Goal: Information Seeking & Learning: Learn about a topic

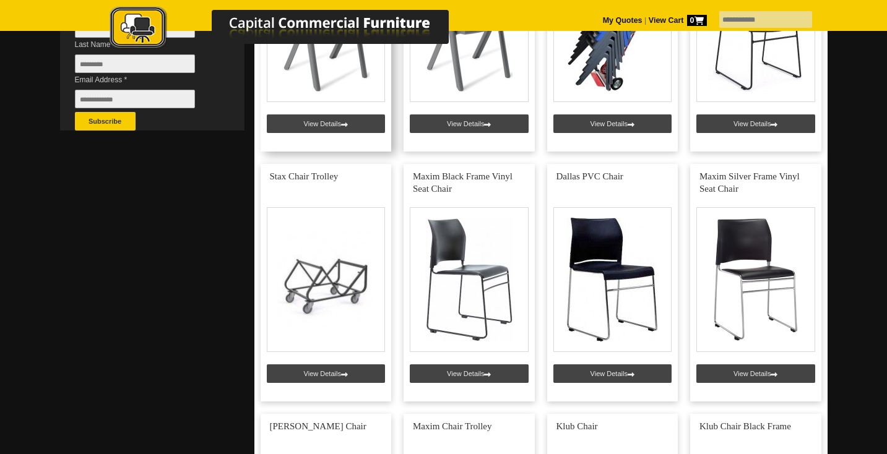
scroll to position [422, 0]
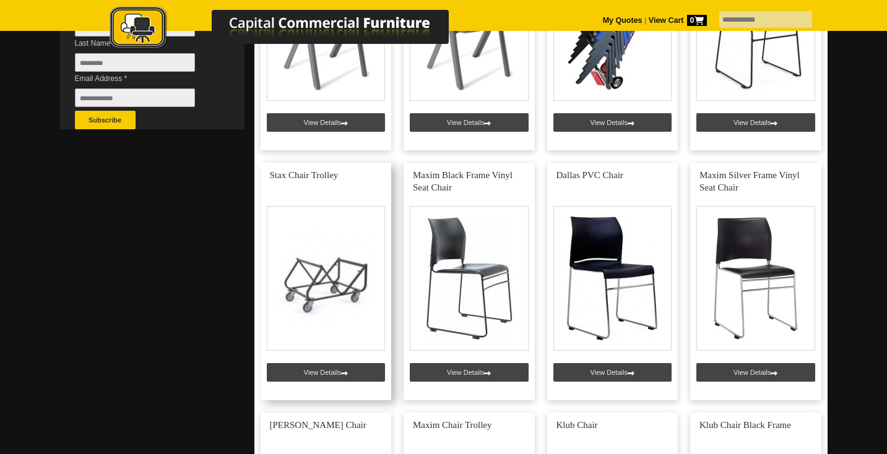
click at [329, 374] on link at bounding box center [326, 282] width 131 height 238
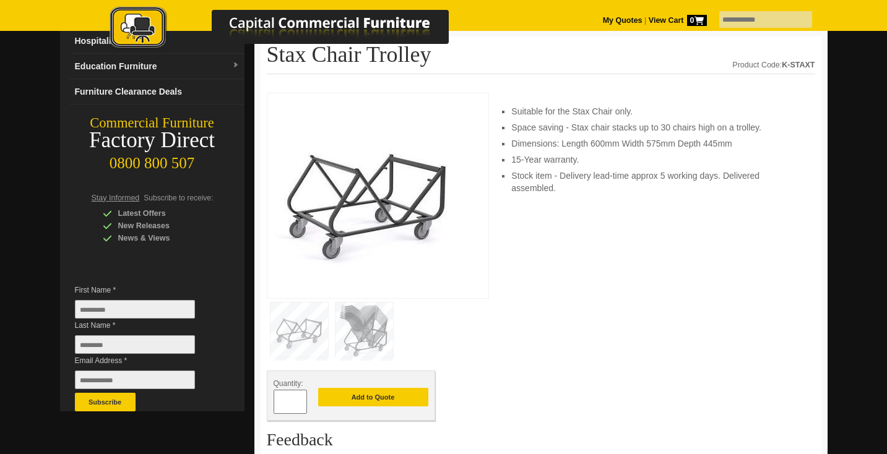
scroll to position [145, 0]
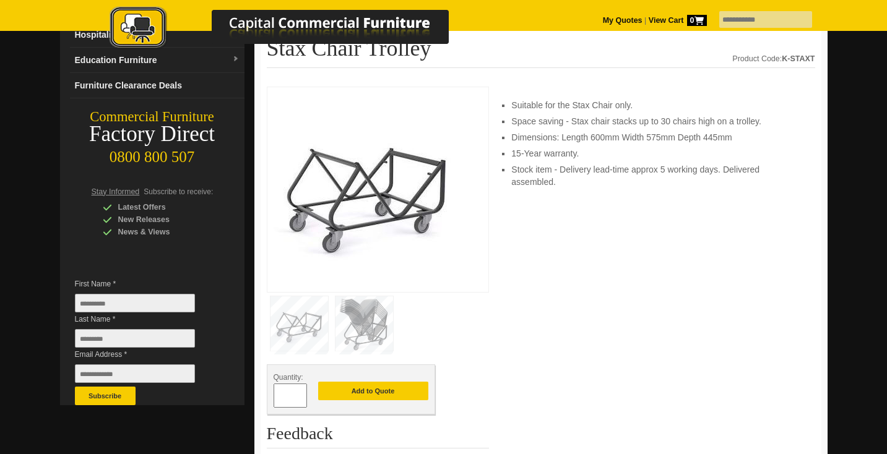
click at [367, 324] on img at bounding box center [364, 323] width 58 height 54
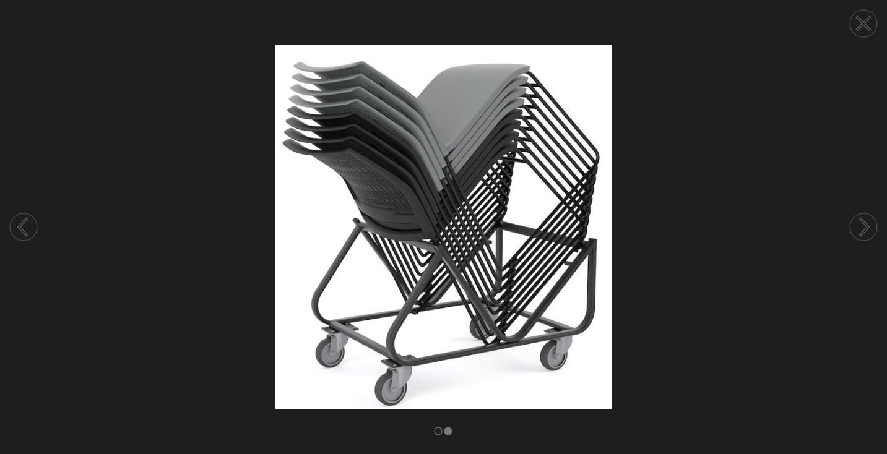
click at [18, 229] on circle at bounding box center [23, 227] width 27 height 27
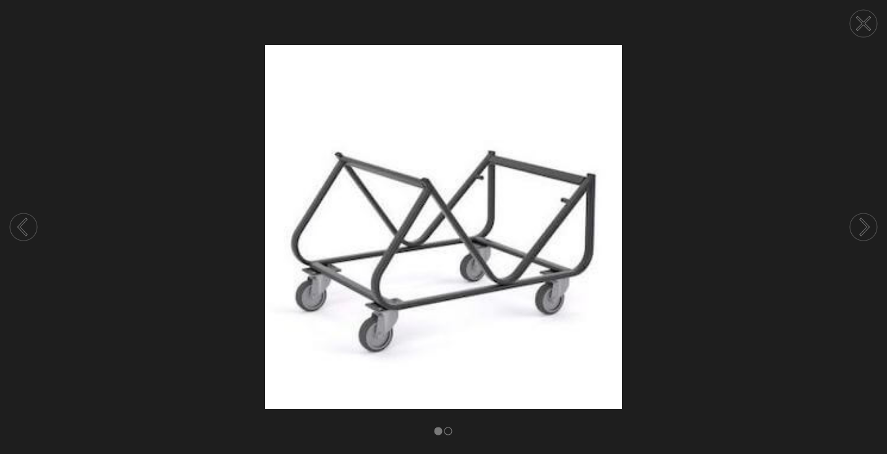
click at [27, 229] on circle at bounding box center [23, 227] width 27 height 27
